Goal: Download file/media

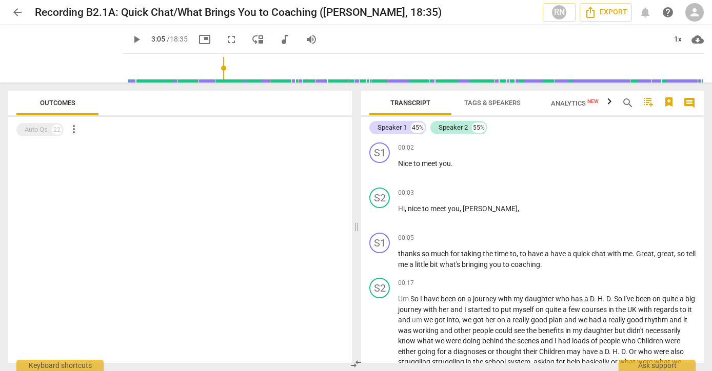
scroll to position [401, 0]
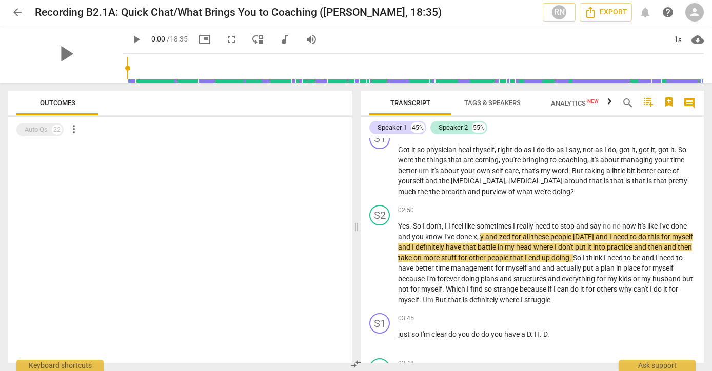
drag, startPoint x: 212, startPoint y: 66, endPoint x: 111, endPoint y: 72, distance: 101.2
click at [127, 72] on input "range" at bounding box center [415, 68] width 577 height 33
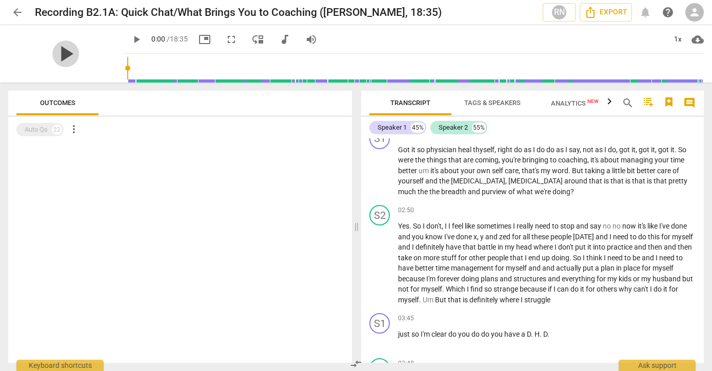
click at [60, 54] on span "play_arrow" at bounding box center [65, 54] width 27 height 27
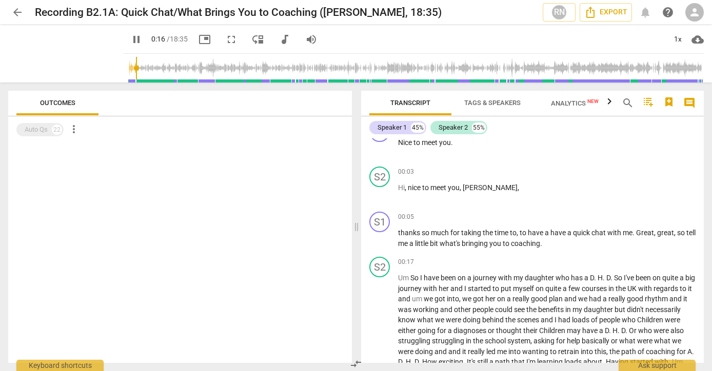
click at [294, 191] on div at bounding box center [180, 253] width 344 height 221
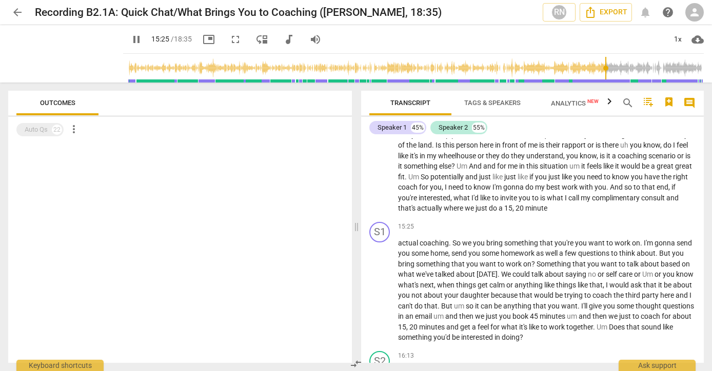
scroll to position [2596, 0]
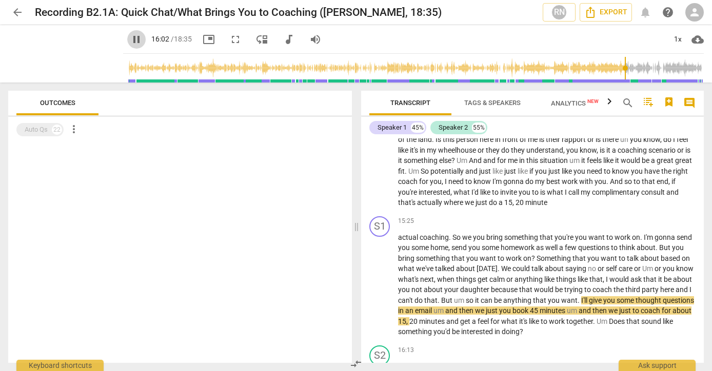
click at [130, 39] on span "pause" at bounding box center [136, 39] width 12 height 12
click at [130, 39] on span "play_arrow" at bounding box center [136, 39] width 12 height 12
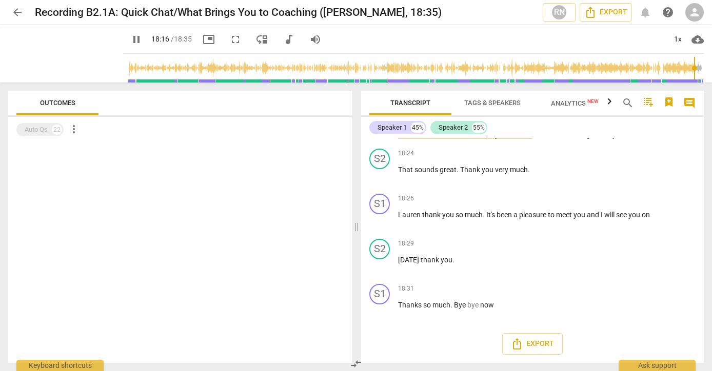
scroll to position [3134, 0]
click at [540, 346] on span "Export" at bounding box center [532, 344] width 43 height 12
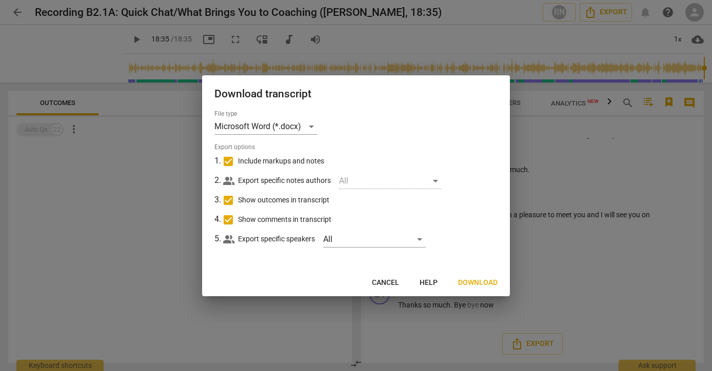
click at [484, 280] on span "Download" at bounding box center [477, 283] width 39 height 10
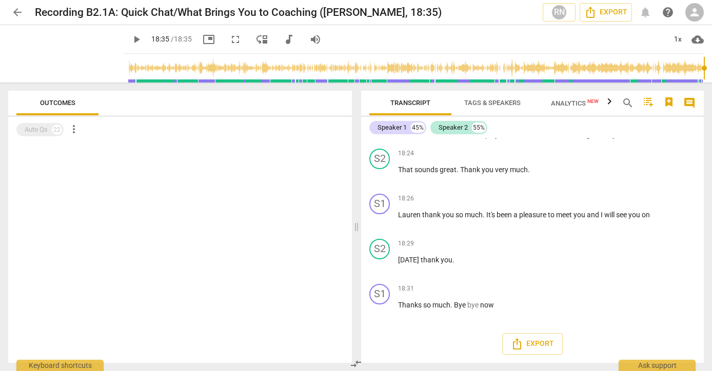
type input "1115"
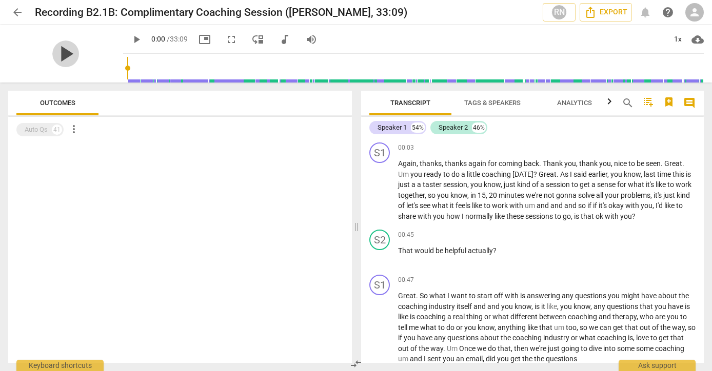
click at [62, 52] on span "play_arrow" at bounding box center [65, 54] width 27 height 27
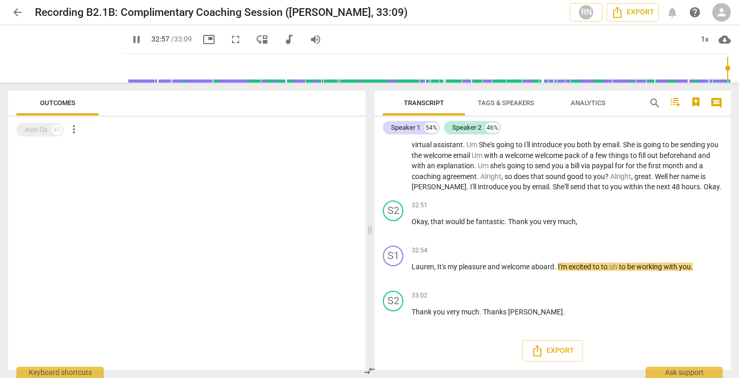
scroll to position [5390, 0]
type input "1989"
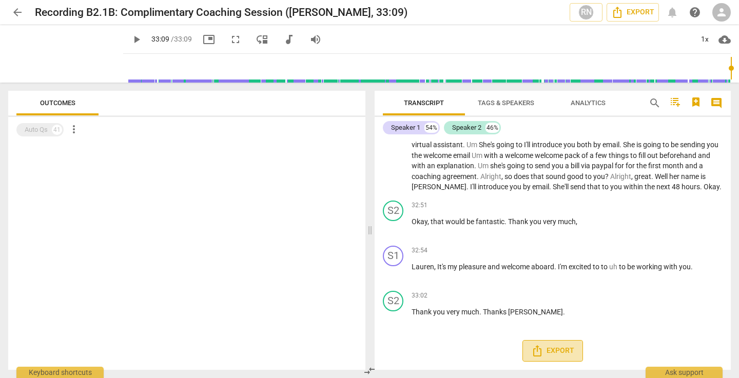
click at [544, 344] on button "Export" at bounding box center [552, 351] width 61 height 22
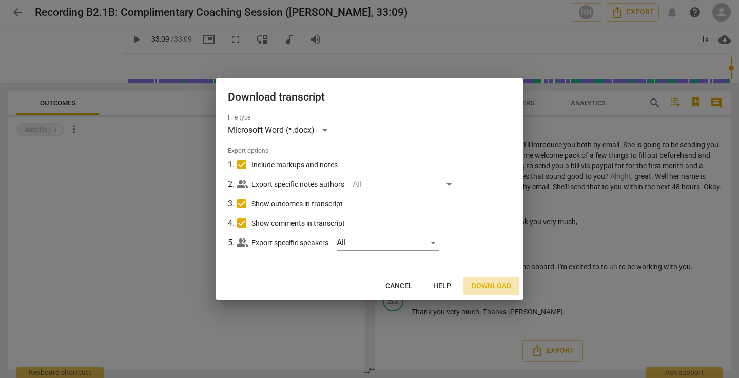
click at [486, 284] on span "Download" at bounding box center [490, 286] width 39 height 10
